Goal: Task Accomplishment & Management: Complete application form

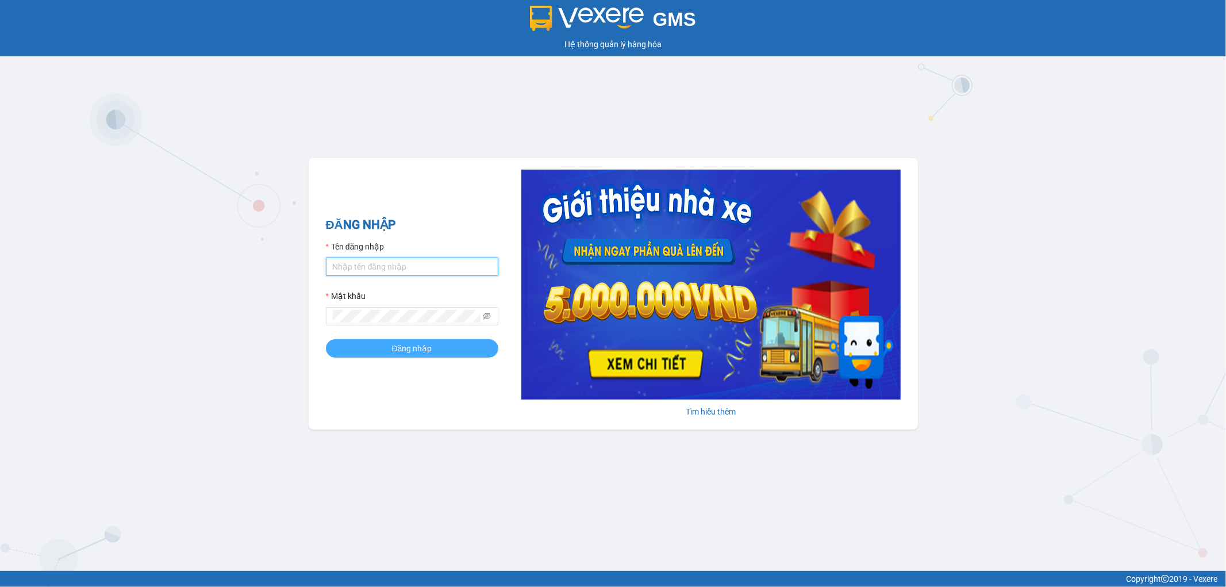
type input "nhi.dalatoi"
click at [406, 351] on span "Đăng nhập" at bounding box center [412, 348] width 40 height 13
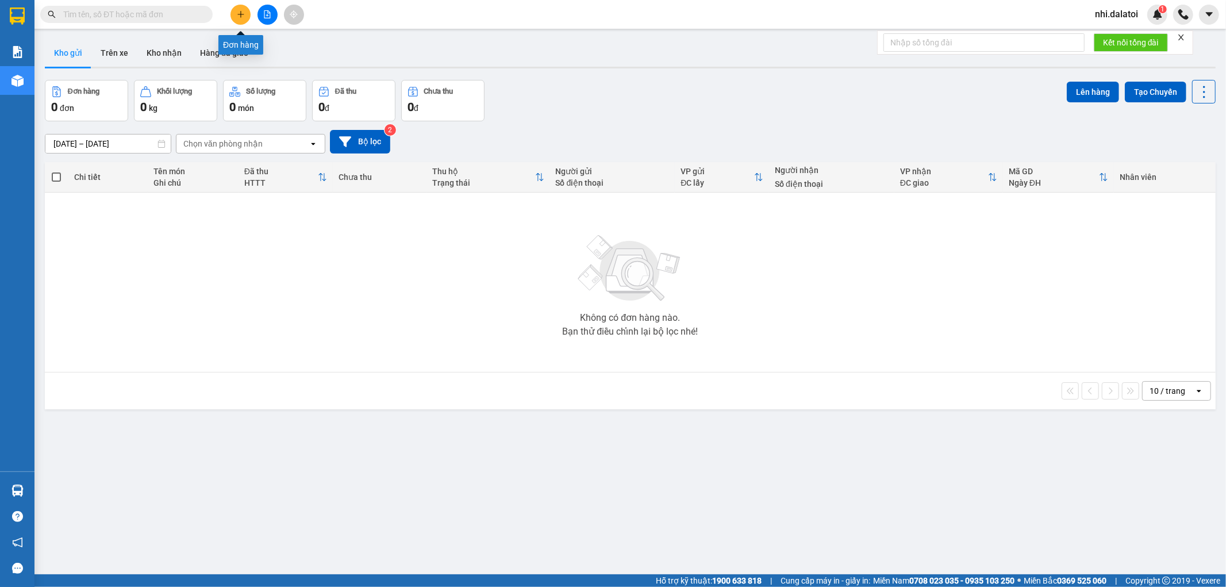
click at [244, 10] on icon "plus" at bounding box center [241, 14] width 8 height 8
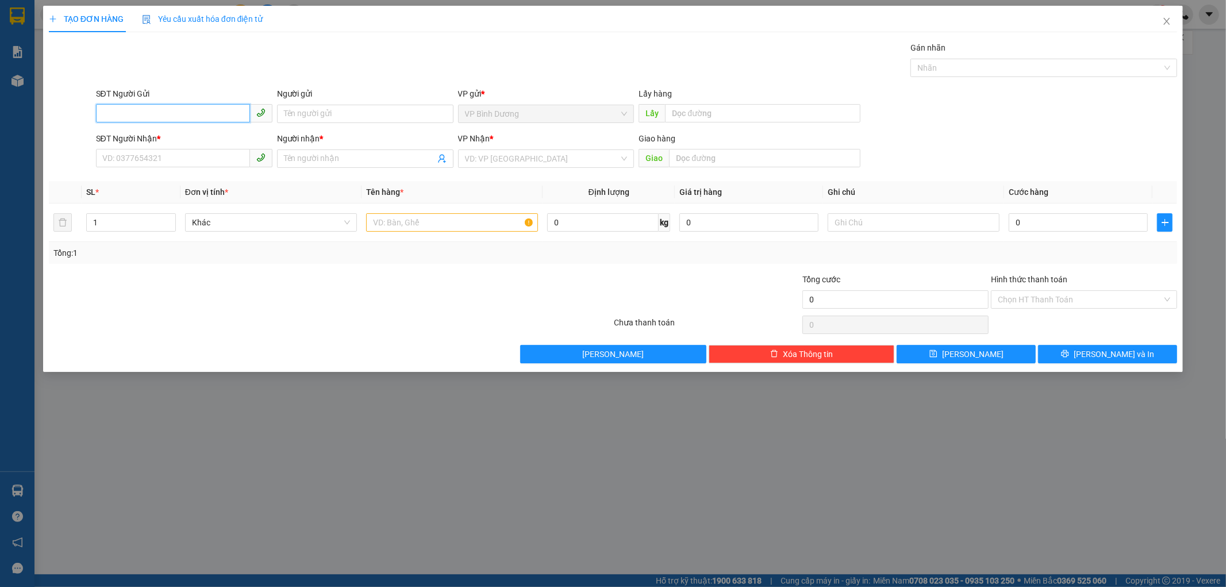
click at [166, 117] on input "SĐT Người Gửi" at bounding box center [173, 113] width 154 height 18
type input "0868279165"
click at [380, 116] on input "Người gửi" at bounding box center [365, 114] width 176 height 18
type input "Thành Trung"
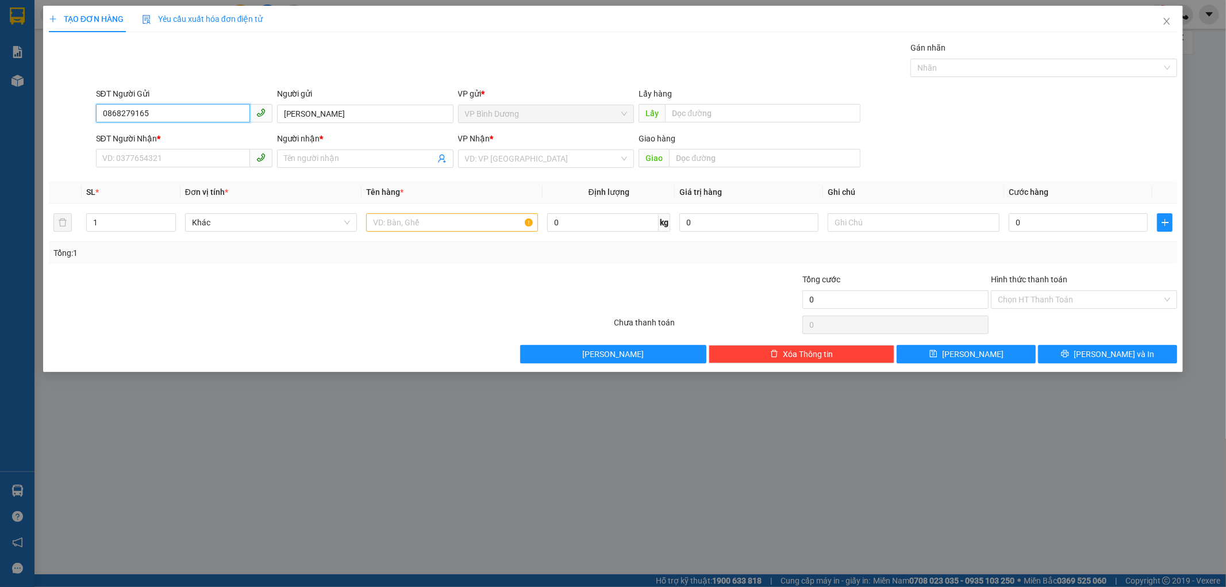
drag, startPoint x: 152, startPoint y: 105, endPoint x: 107, endPoint y: 105, distance: 44.8
click at [107, 105] on input "0868279165" at bounding box center [173, 113] width 154 height 18
click at [161, 110] on input "0868279165" at bounding box center [173, 113] width 154 height 18
drag, startPoint x: 190, startPoint y: 115, endPoint x: 76, endPoint y: 111, distance: 114.4
click at [78, 110] on div "SĐT Người Gửi 0868279165 0868279165 Người gửi Thành Trung VP gửi * VP Bình Dươn…" at bounding box center [613, 107] width 1131 height 40
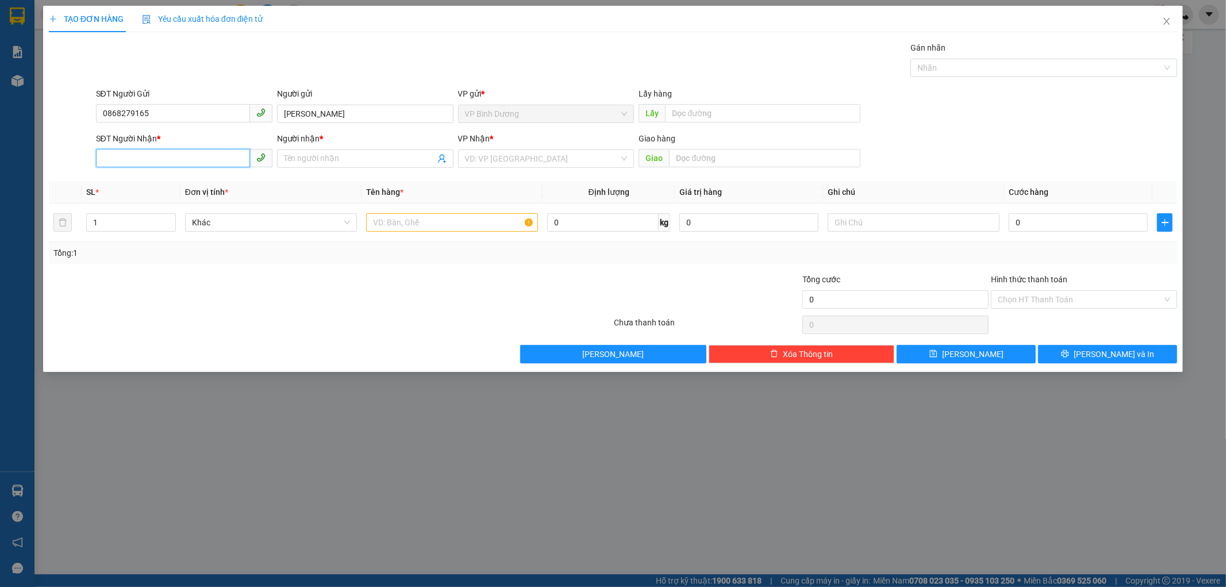
drag, startPoint x: 151, startPoint y: 151, endPoint x: 178, endPoint y: 144, distance: 28.6
click at [151, 158] on input "SĐT Người Nhận *" at bounding box center [173, 158] width 154 height 18
paste input "0868279165"
type input "0868279165"
drag, startPoint x: 378, startPoint y: 117, endPoint x: 260, endPoint y: 110, distance: 118.6
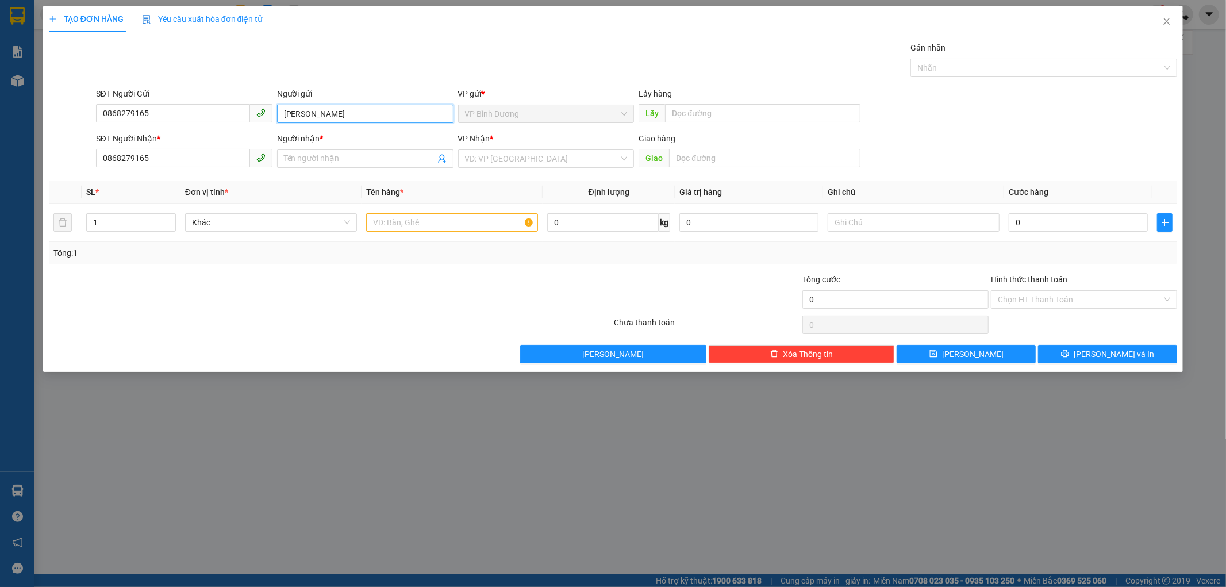
click at [260, 110] on div "SĐT Người Gửi 0868279165 Người gửi Thành Trung Thành Trung VP gửi * VP Bình Dươ…" at bounding box center [637, 107] width 1086 height 40
click at [323, 153] on input "Người nhận *" at bounding box center [359, 158] width 151 height 13
paste input "Thành Trung"
type input "Thành Trung"
click at [445, 227] on input "text" at bounding box center [452, 222] width 172 height 18
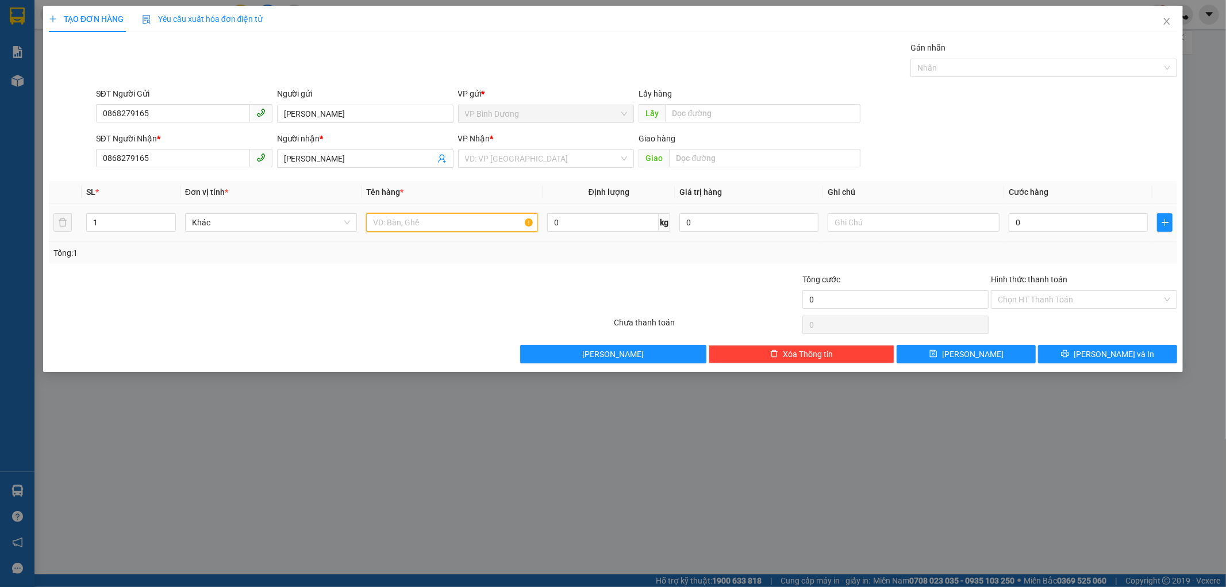
type input "1"
type input "2 vali"
click at [880, 224] on input "text" at bounding box center [914, 222] width 172 height 18
click at [905, 230] on input "xe" at bounding box center [914, 222] width 172 height 18
type input "xe 443"
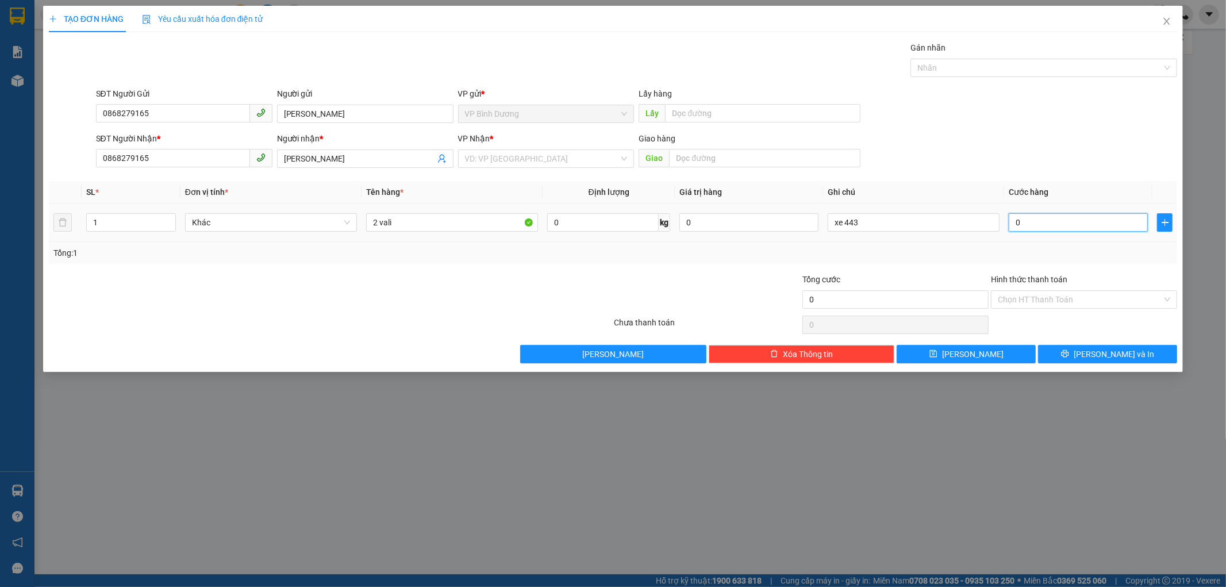
click at [1085, 226] on input "0" at bounding box center [1078, 222] width 139 height 18
type input "1"
type input "12"
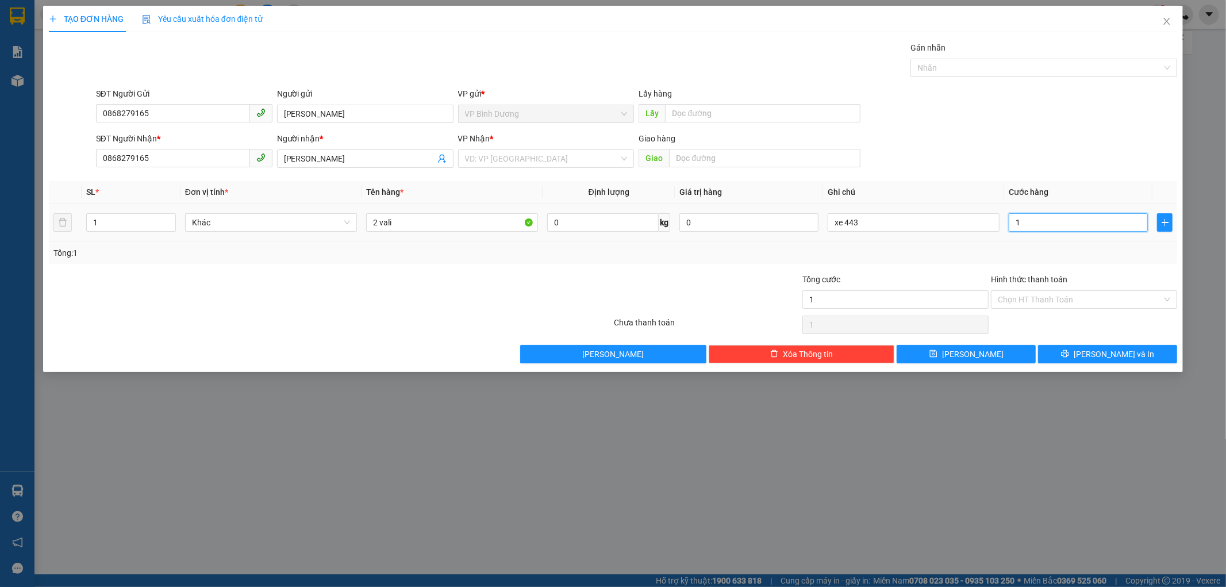
type input "12"
type input "120"
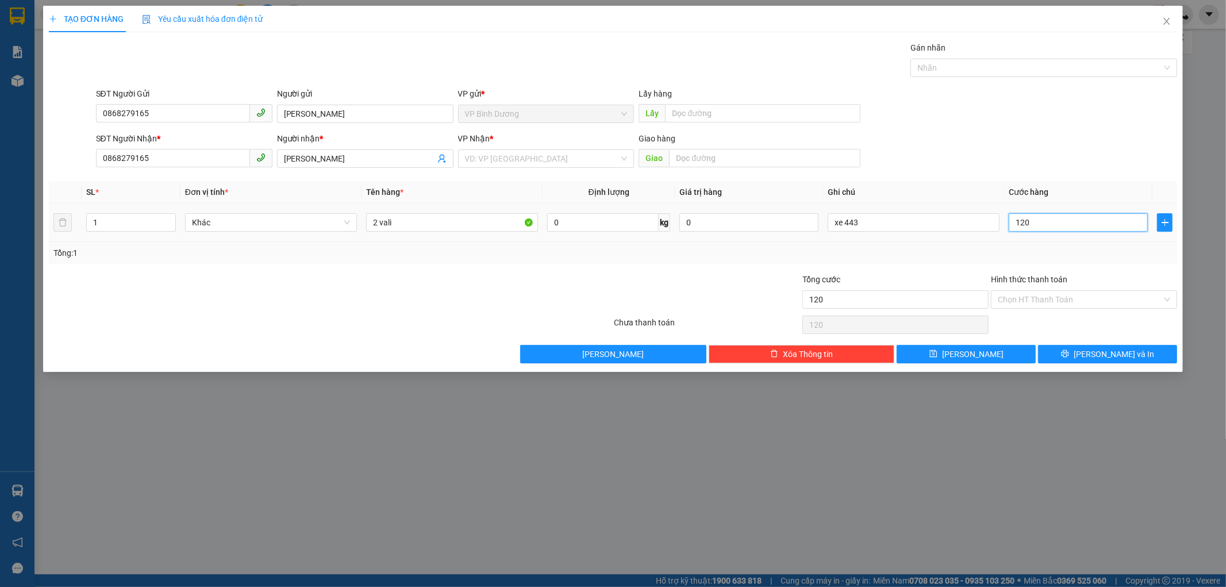
type input "1.200"
type input "12.000"
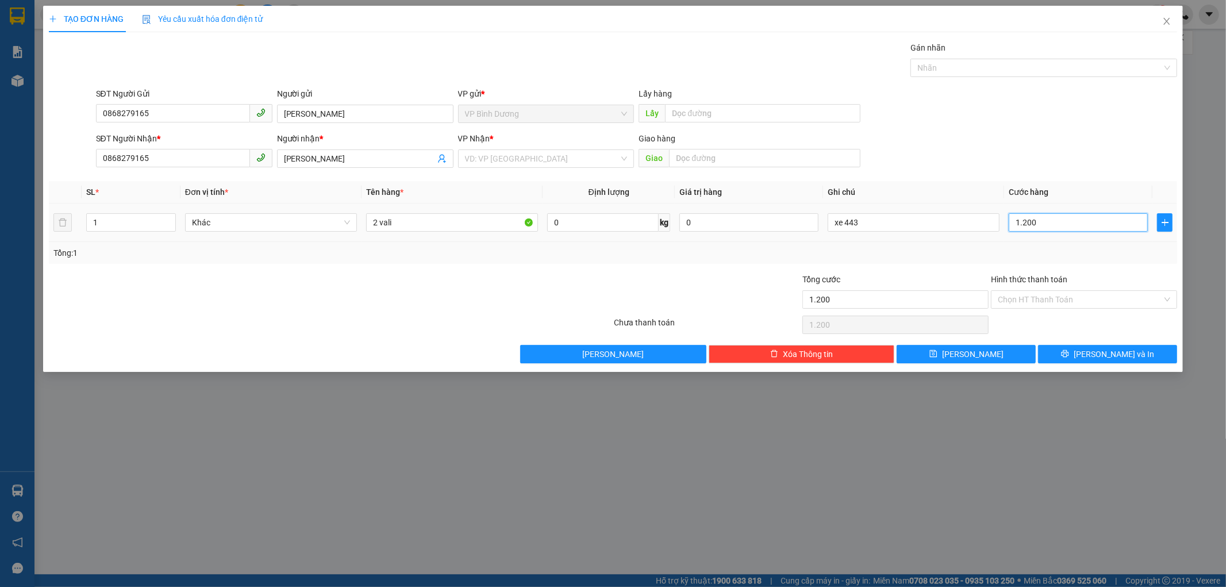
type input "12.000"
type input "120.000"
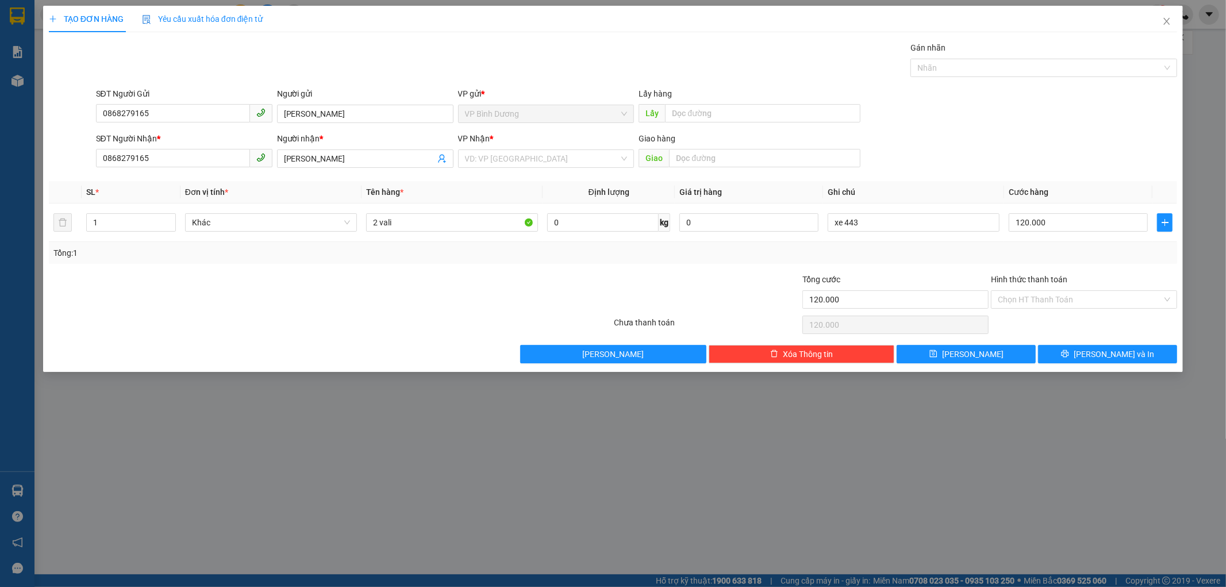
click at [970, 268] on div "Transit Pickup Surcharge Ids Transit Deliver Surcharge Ids Transit Deliver Surc…" at bounding box center [613, 202] width 1129 height 322
click at [1049, 294] on input "Hình thức thanh toán" at bounding box center [1080, 299] width 164 height 17
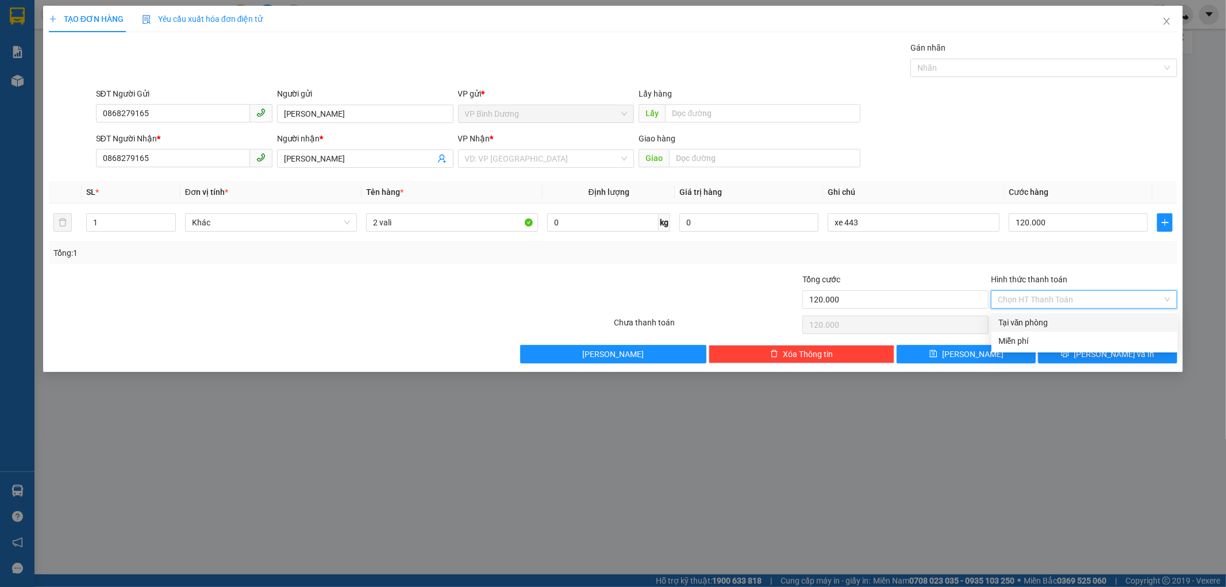
click at [1006, 324] on div "Tại văn phòng" at bounding box center [1084, 322] width 172 height 13
type input "0"
click at [684, 279] on div at bounding box center [707, 293] width 189 height 40
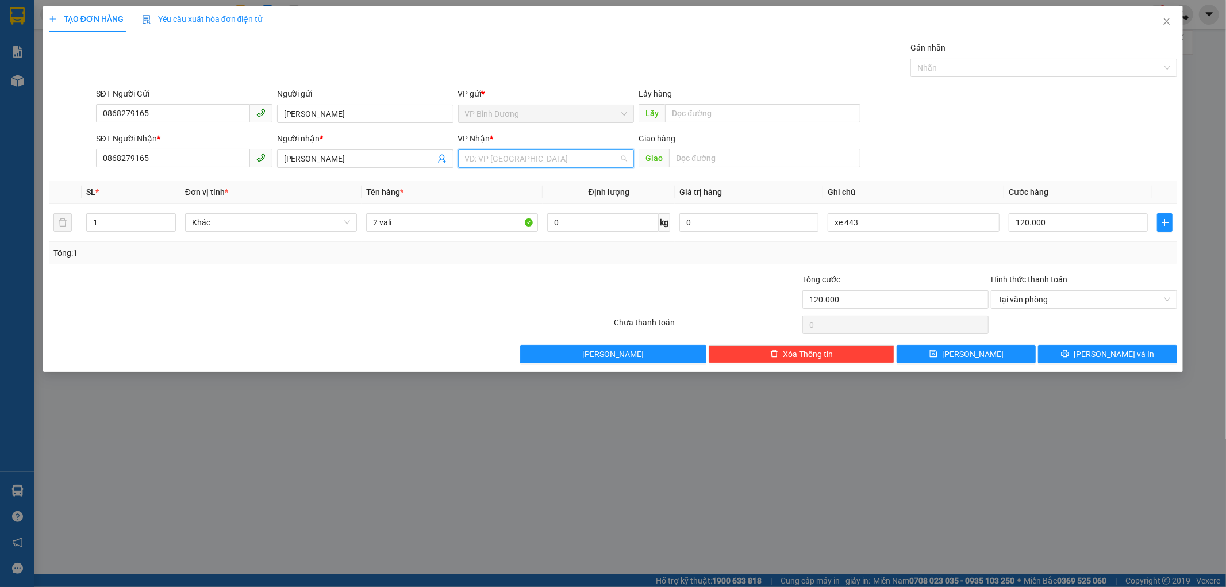
click at [530, 156] on input "search" at bounding box center [542, 158] width 155 height 17
click at [508, 220] on div "Đà Lạt" at bounding box center [546, 218] width 163 height 13
click at [456, 282] on div at bounding box center [519, 293] width 189 height 40
drag, startPoint x: 193, startPoint y: 105, endPoint x: 0, endPoint y: 46, distance: 201.8
click at [0, 55] on div "TẠO ĐƠN HÀNG Yêu cầu xuất hóa đơn điện tử Transit Pickup Surcharge Ids Transit …" at bounding box center [613, 293] width 1226 height 587
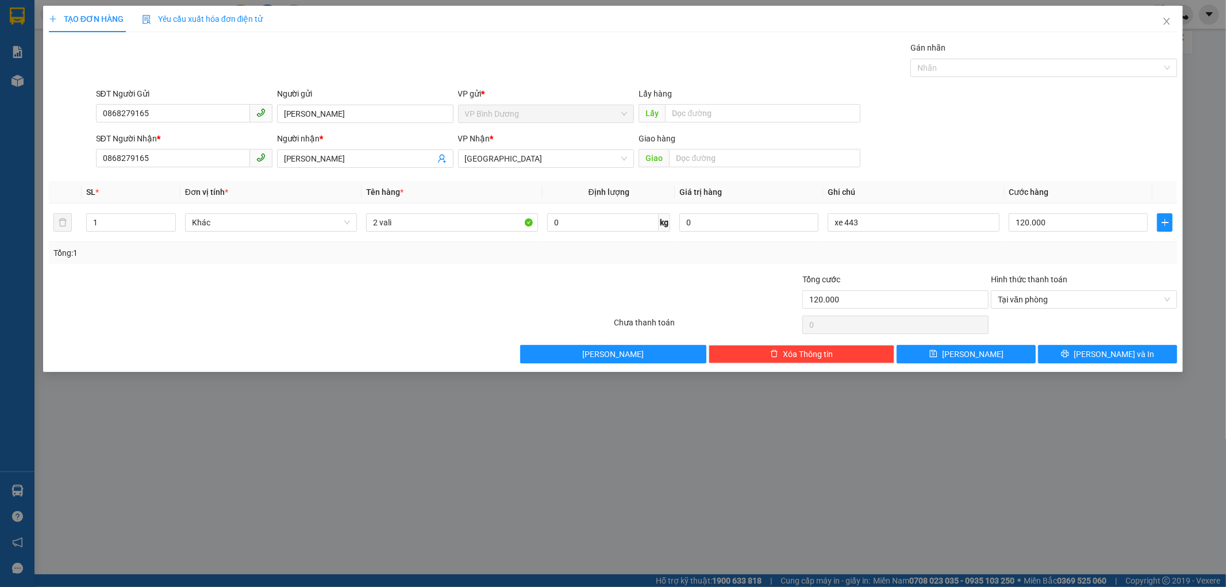
click at [357, 363] on div "TẠO ĐƠN HÀNG Yêu cầu xuất hóa đơn điện tử Transit Pickup Surcharge Ids Transit …" at bounding box center [613, 189] width 1140 height 366
click at [310, 320] on div at bounding box center [331, 324] width 566 height 23
click at [360, 415] on div "TẠO ĐƠN HÀNG Yêu cầu xuất hóa đơn điện tử Transit Pickup Surcharge Ids Transit …" at bounding box center [613, 293] width 1226 height 587
drag, startPoint x: 290, startPoint y: 320, endPoint x: 292, endPoint y: 326, distance: 6.7
click at [292, 326] on div at bounding box center [331, 324] width 566 height 23
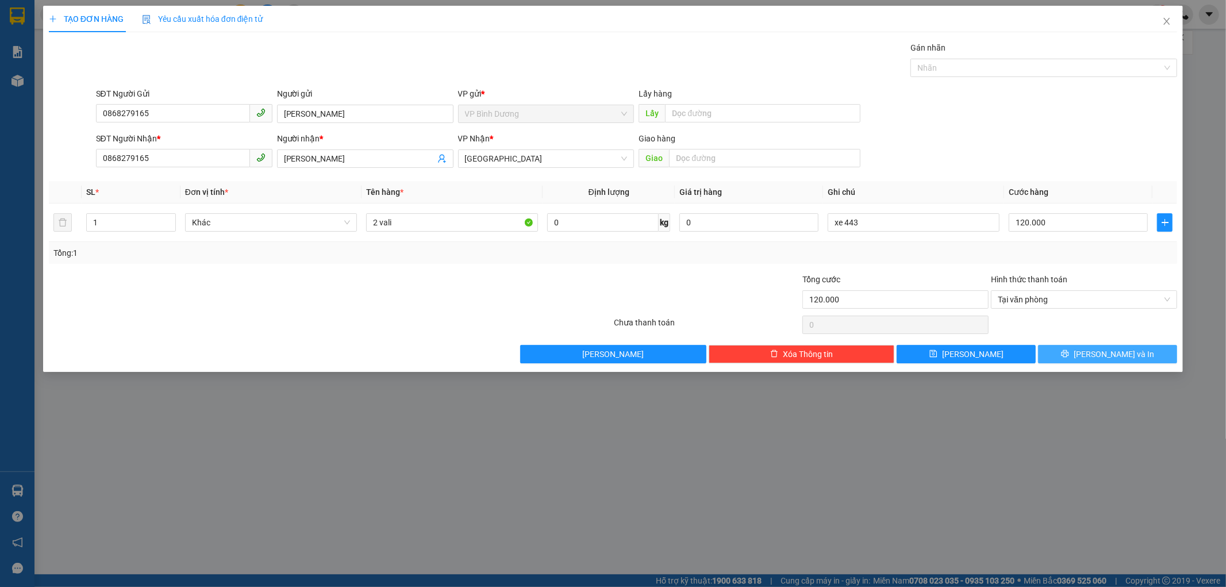
click at [1108, 353] on span "Lưu và In" at bounding box center [1114, 354] width 80 height 13
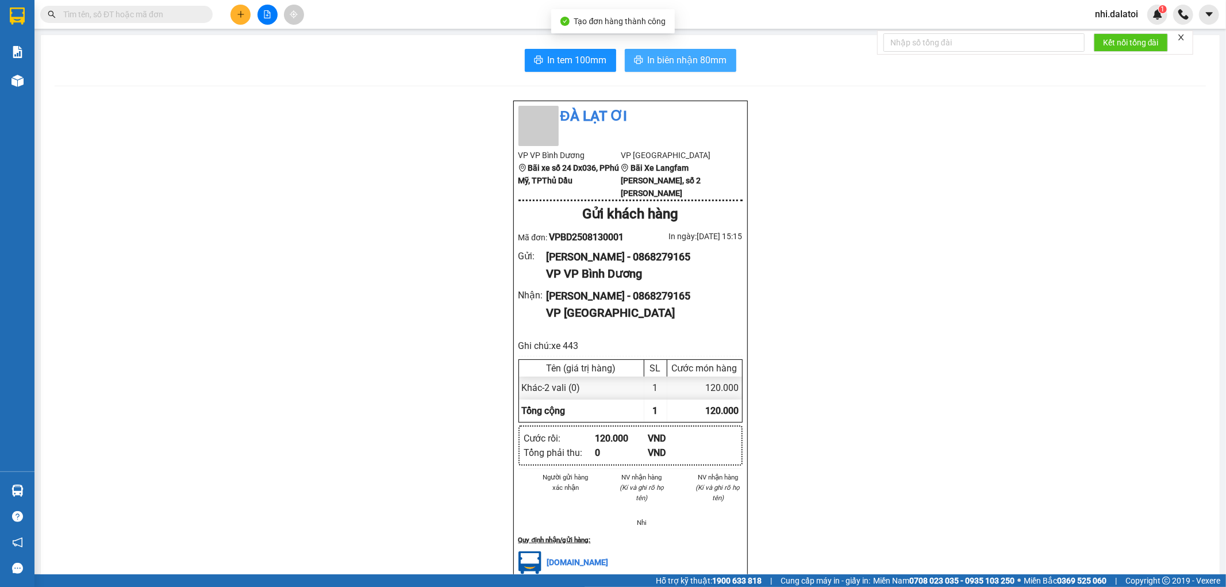
click at [693, 61] on span "In biên nhận 80mm" at bounding box center [687, 60] width 79 height 14
click at [570, 67] on button "In tem 100mm" at bounding box center [570, 60] width 91 height 23
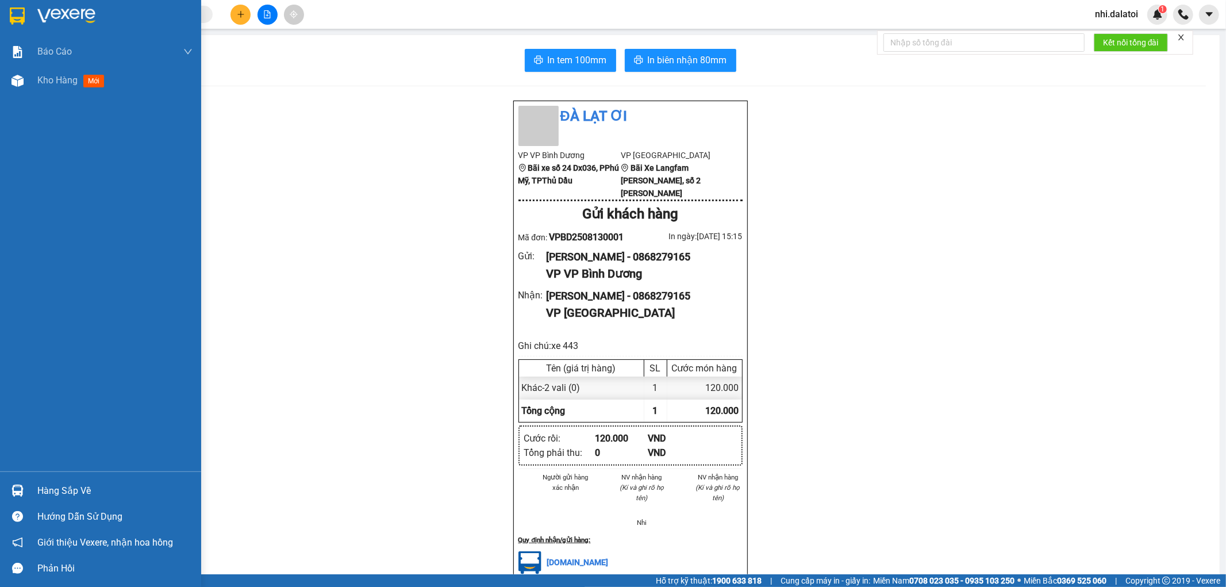
click at [34, 99] on div "Báo cáo Báo cáo dòng tiền (nhân viên) Kho hàng mới" at bounding box center [100, 254] width 201 height 434
click at [70, 79] on span "Kho hàng" at bounding box center [57, 80] width 40 height 11
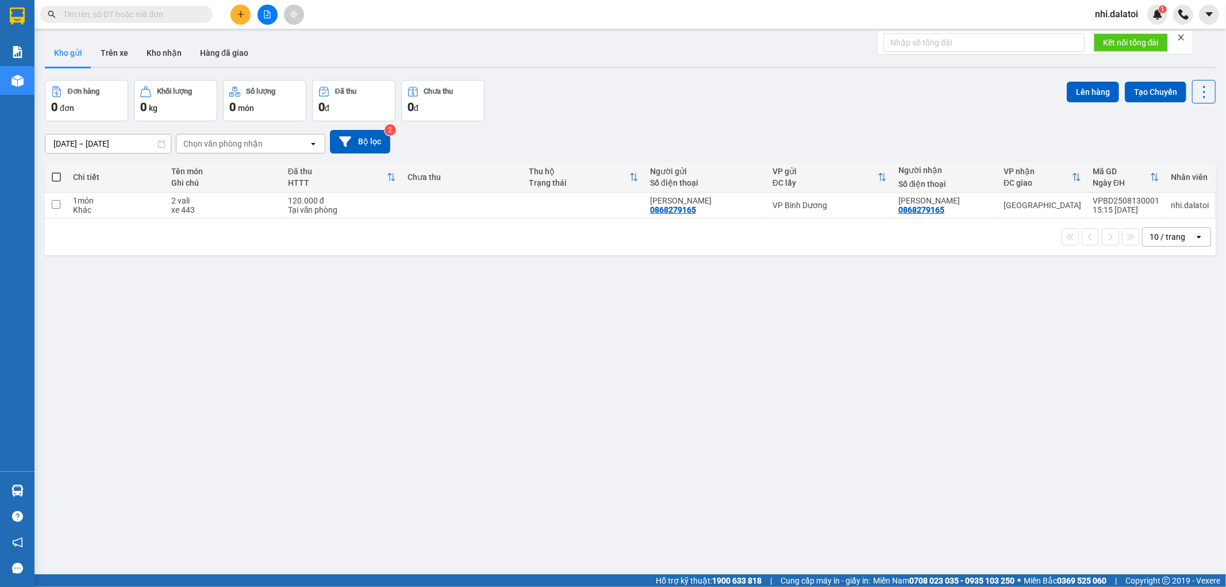
click at [256, 204] on div "2 vali" at bounding box center [223, 200] width 105 height 9
checkbox input "true"
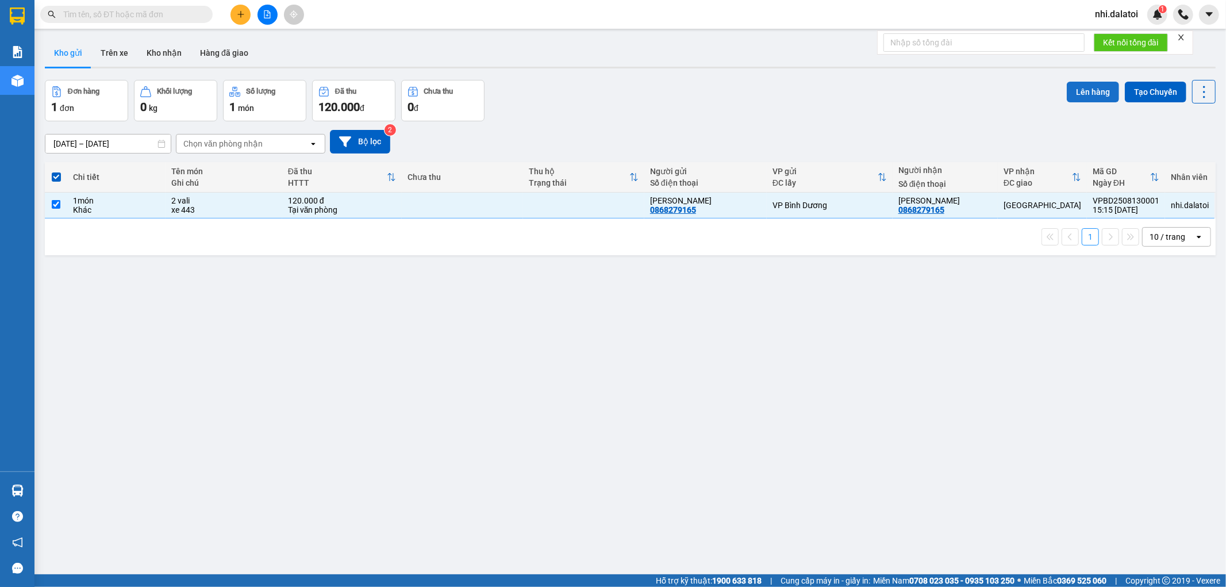
click at [1090, 96] on button "Lên hàng" at bounding box center [1093, 92] width 52 height 21
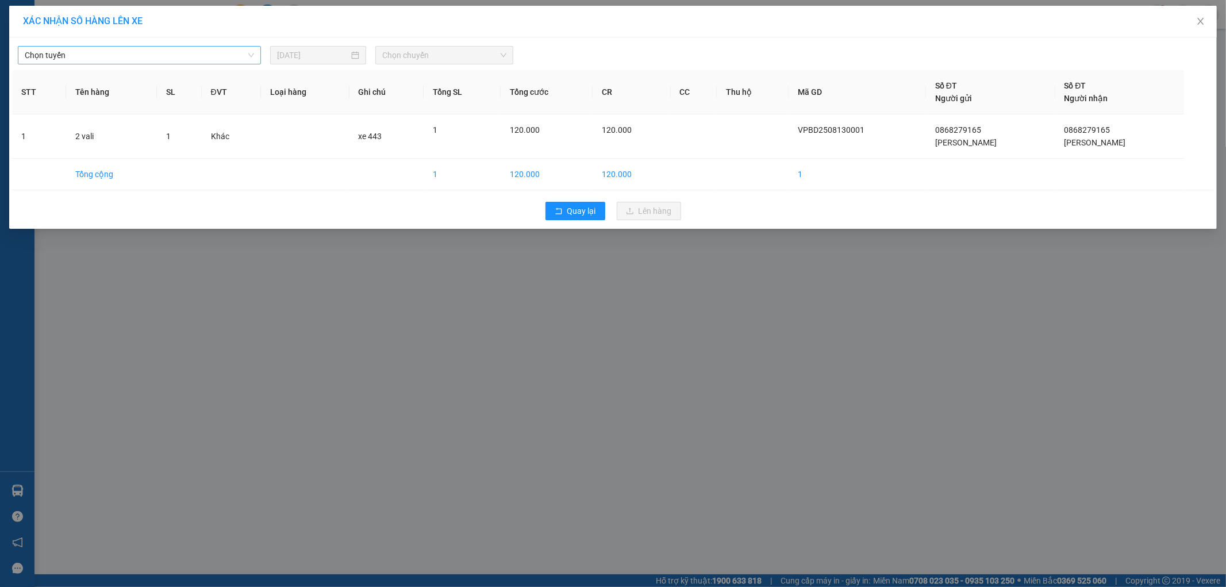
click at [230, 49] on span "Chọn tuyến" at bounding box center [139, 55] width 229 height 17
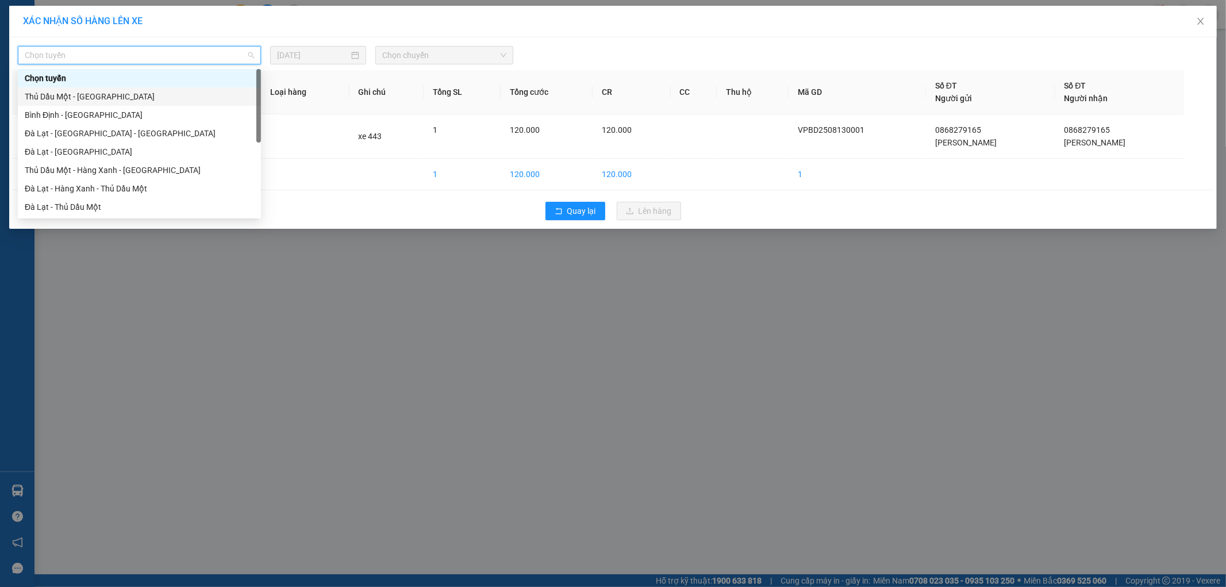
click at [148, 94] on div "Thủ Dầu Một - Đà Lạt" at bounding box center [139, 96] width 229 height 13
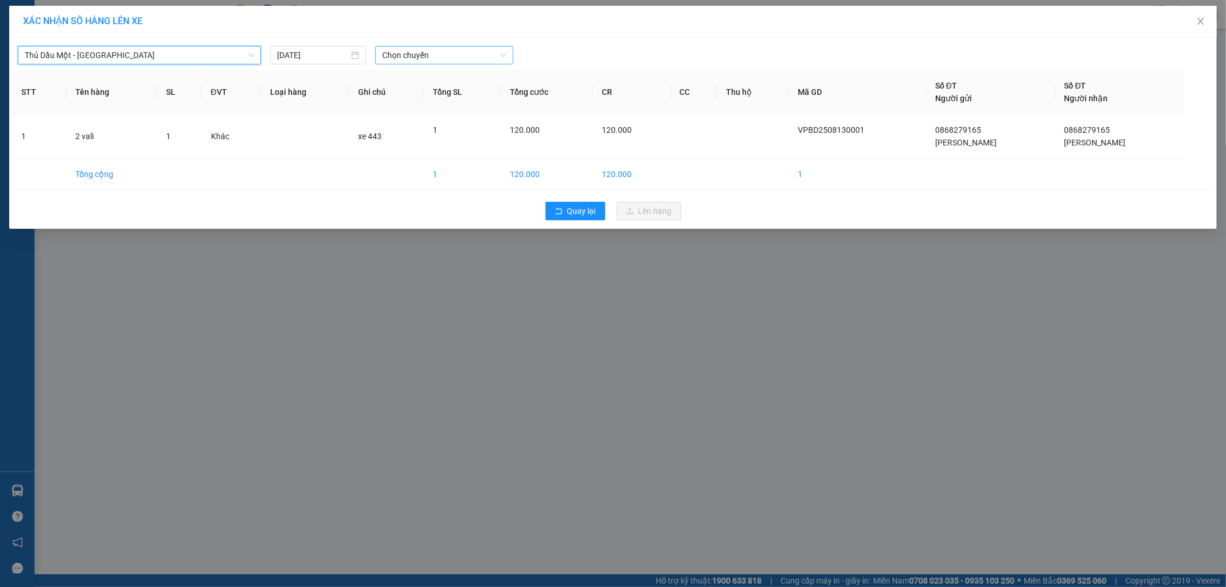
click at [421, 54] on span "Chọn chuyến" at bounding box center [444, 55] width 124 height 17
click at [443, 95] on div "22:25 - 50F-034.43" at bounding box center [427, 96] width 90 height 13
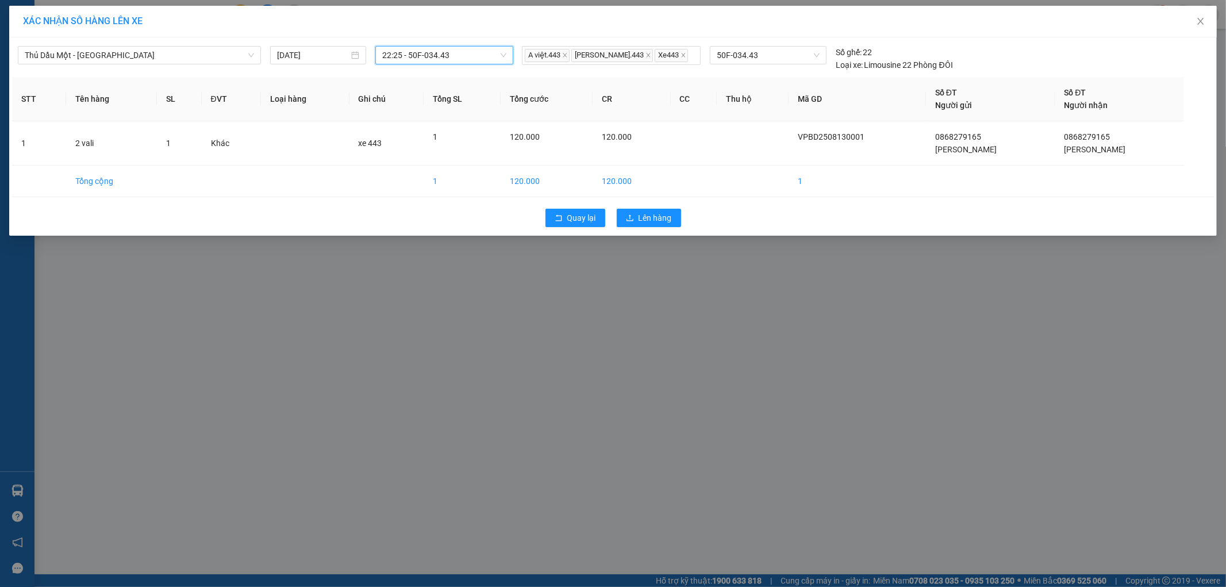
click at [640, 203] on div "Quay lại Lên hàng" at bounding box center [613, 218] width 1202 height 30
click at [644, 218] on span "Lên hàng" at bounding box center [655, 217] width 33 height 13
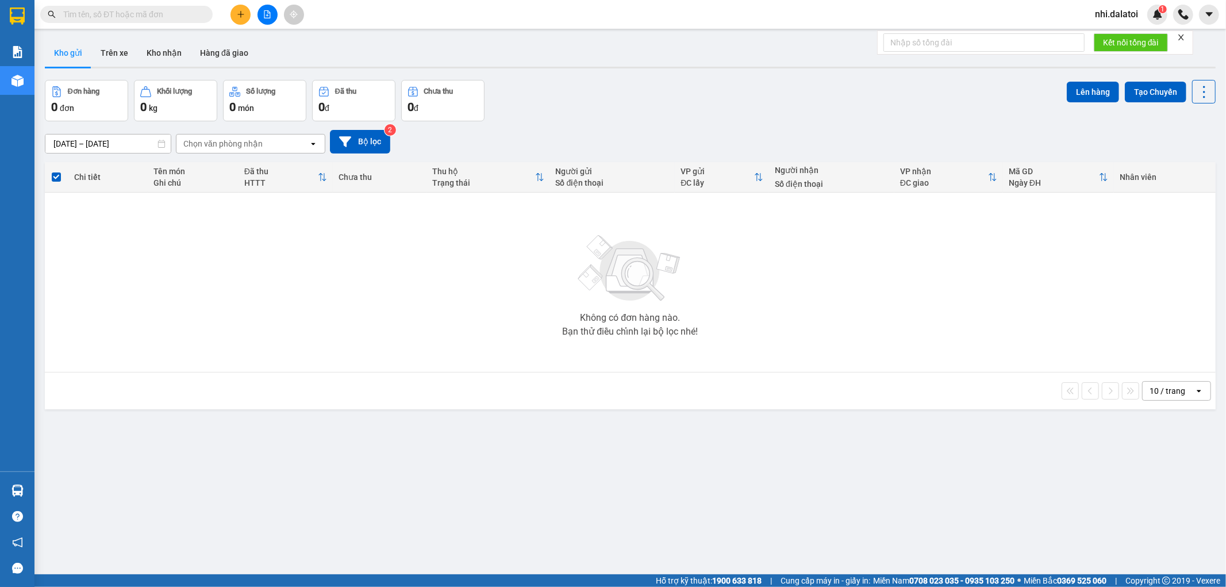
drag, startPoint x: 760, startPoint y: 382, endPoint x: 762, endPoint y: 402, distance: 20.8
click at [762, 401] on div "10 / trang open" at bounding box center [629, 391] width 1161 height 20
